Goal: Find specific page/section: Find specific page/section

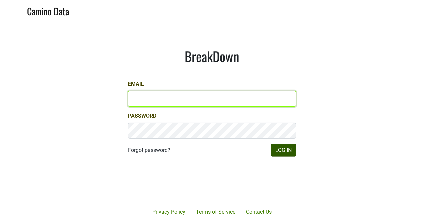
type input "[PERSON_NAME][EMAIL_ADDRESS][PERSON_NAME][DOMAIN_NAME]"
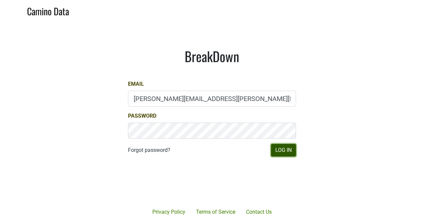
click at [277, 155] on button "Log In" at bounding box center [283, 150] width 25 height 13
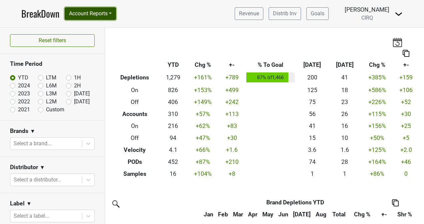
click at [102, 12] on button "Account Reports" at bounding box center [90, 13] width 51 height 13
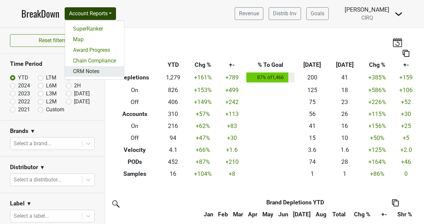
click at [97, 70] on link "CRM Notes" at bounding box center [94, 71] width 59 height 11
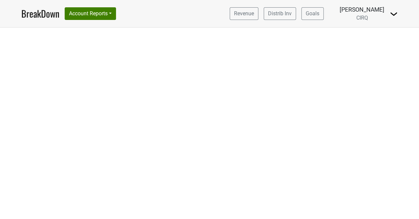
select select "CA"
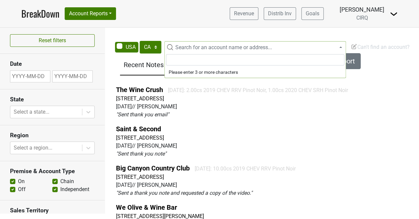
click at [196, 47] on span "Search for an account name or address..." at bounding box center [223, 47] width 97 height 6
type input "f"
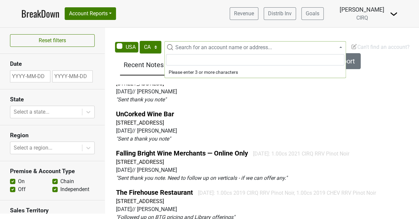
scroll to position [173, 0]
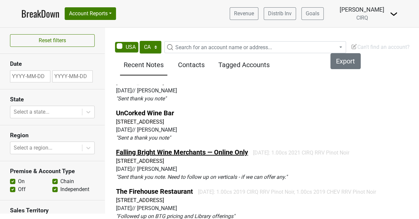
click at [175, 151] on link "Falling Bright Wine Merchants — Online Only" at bounding box center [182, 153] width 132 height 8
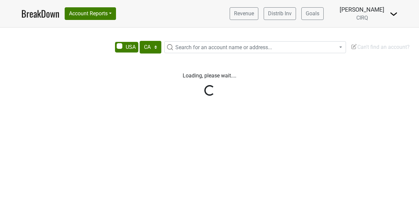
select select "CA"
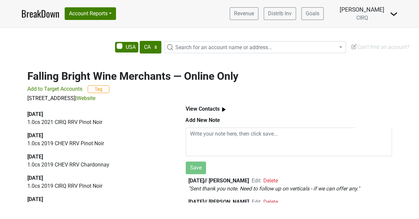
click at [225, 109] on img at bounding box center [223, 110] width 8 height 8
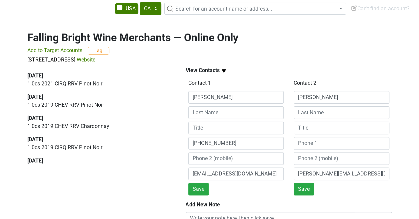
scroll to position [38, 0]
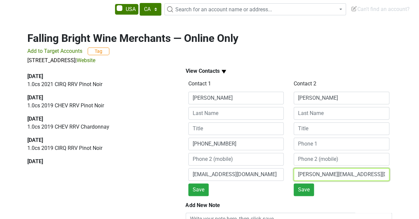
drag, startPoint x: 362, startPoint y: 175, endPoint x: 293, endPoint y: 176, distance: 68.6
click at [293, 176] on input "tiffany@fallingbright.com" at bounding box center [341, 174] width 96 height 13
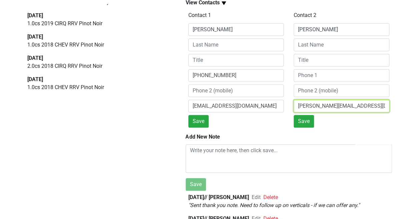
scroll to position [0, 0]
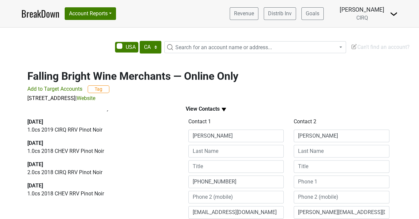
click at [36, 19] on link "BreakDown" at bounding box center [40, 14] width 38 height 14
